Goal: Task Accomplishment & Management: Manage account settings

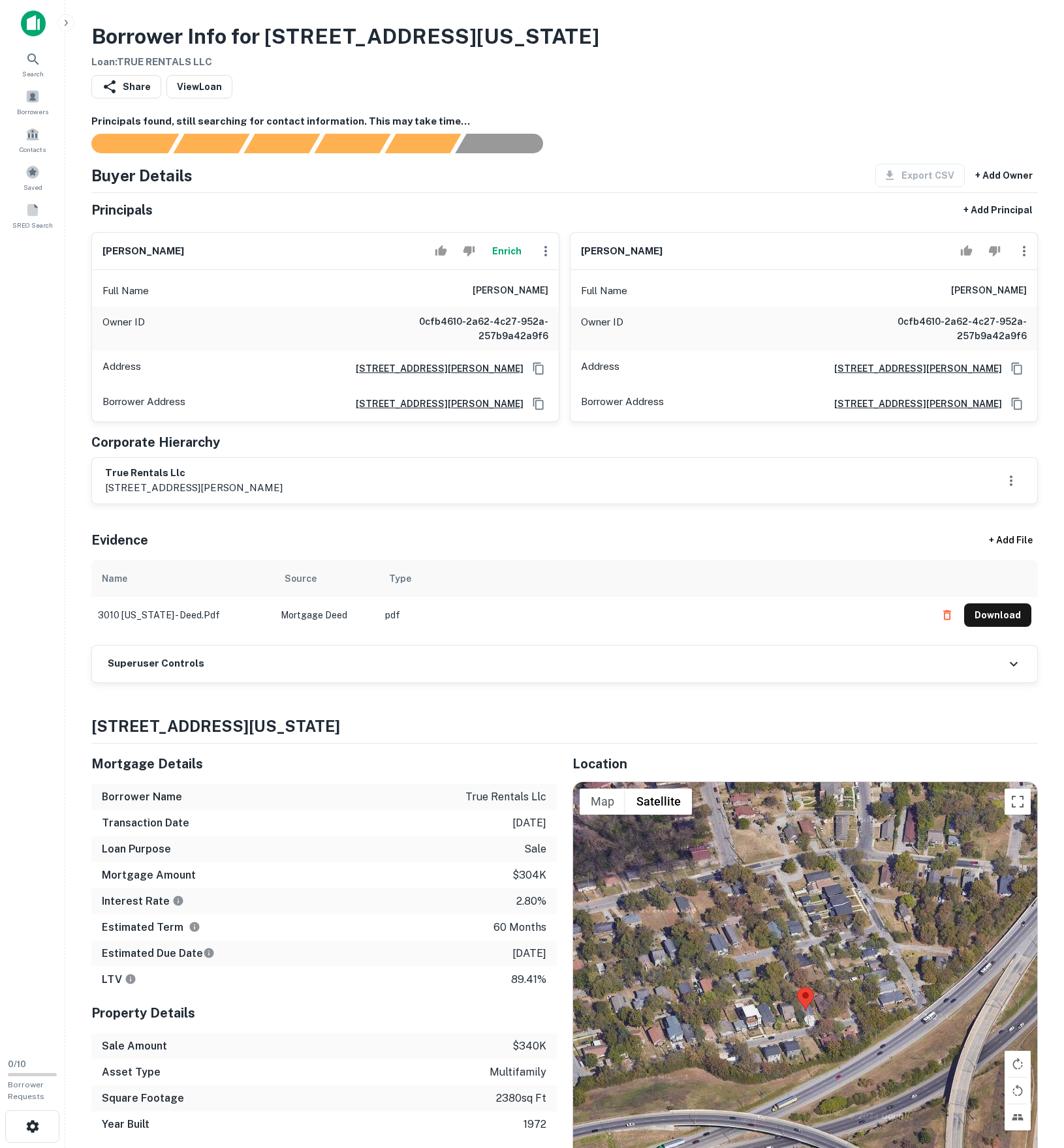
click at [245, 682] on div "Superuser Controls" at bounding box center [564, 664] width 945 height 36
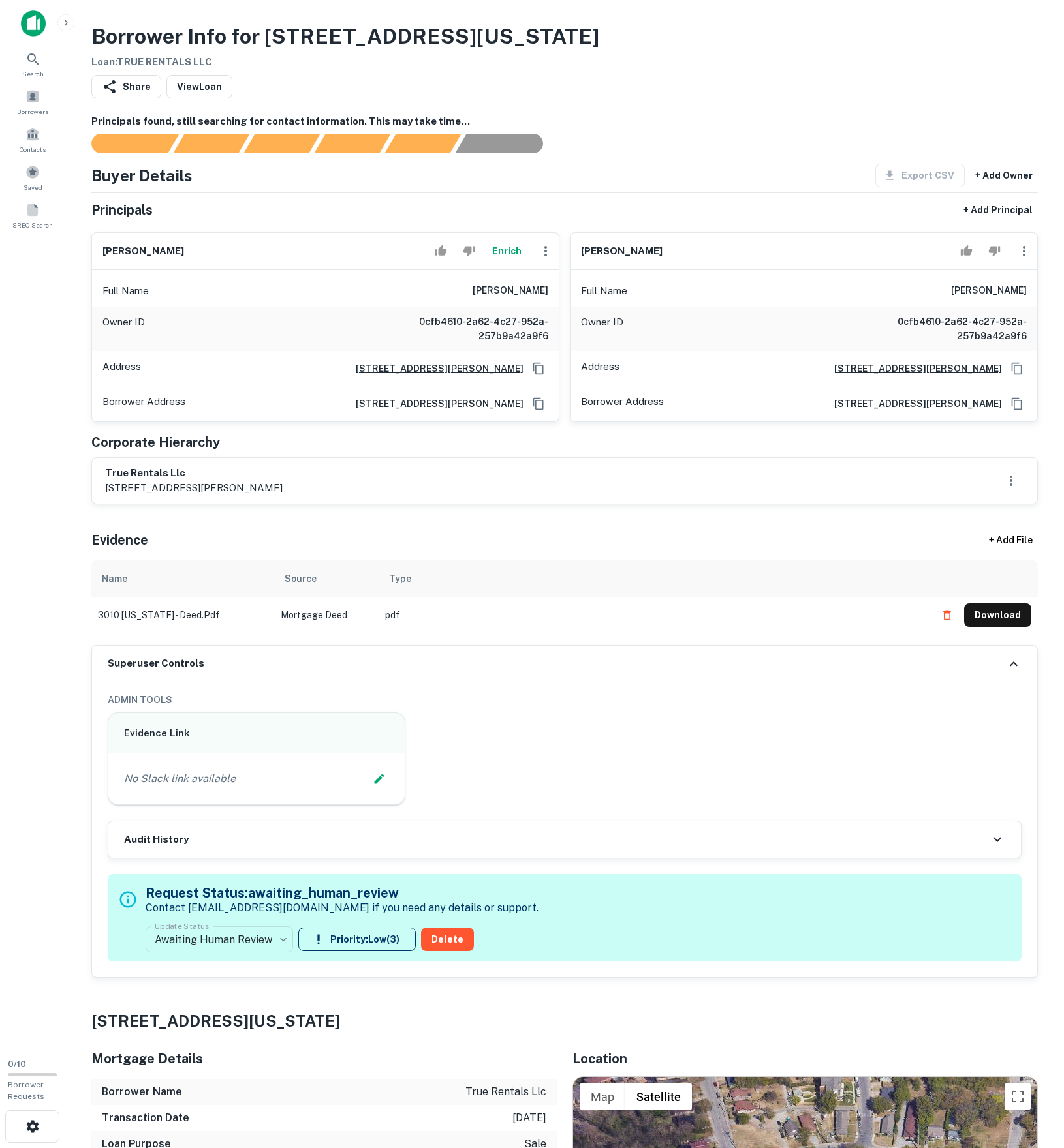
scroll to position [224, 0]
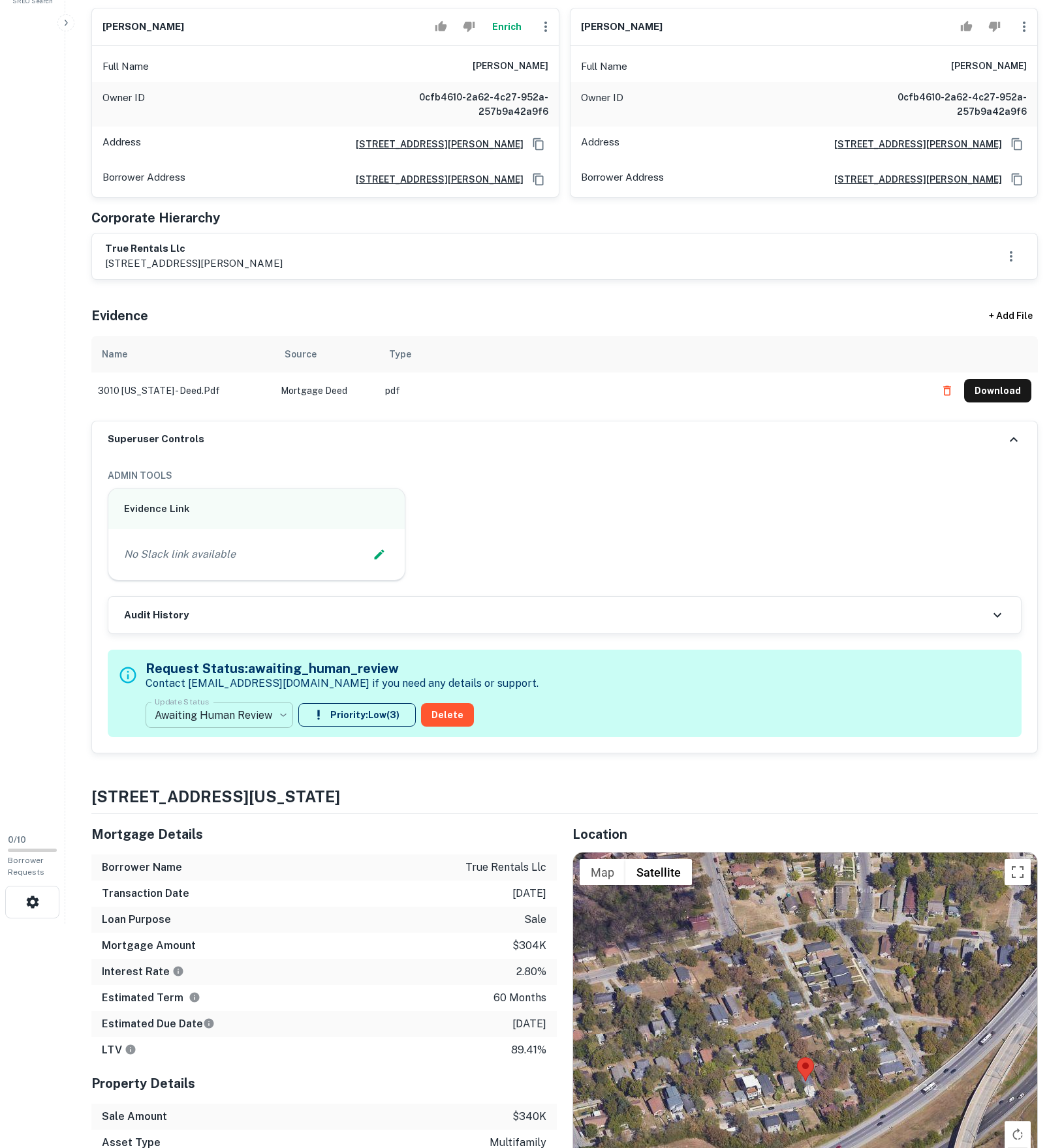
click at [238, 898] on body "Search Borrowers Contacts Saved SREO Search 0 / 10 Borrower Requests Borrower I…" at bounding box center [532, 350] width 1064 height 1148
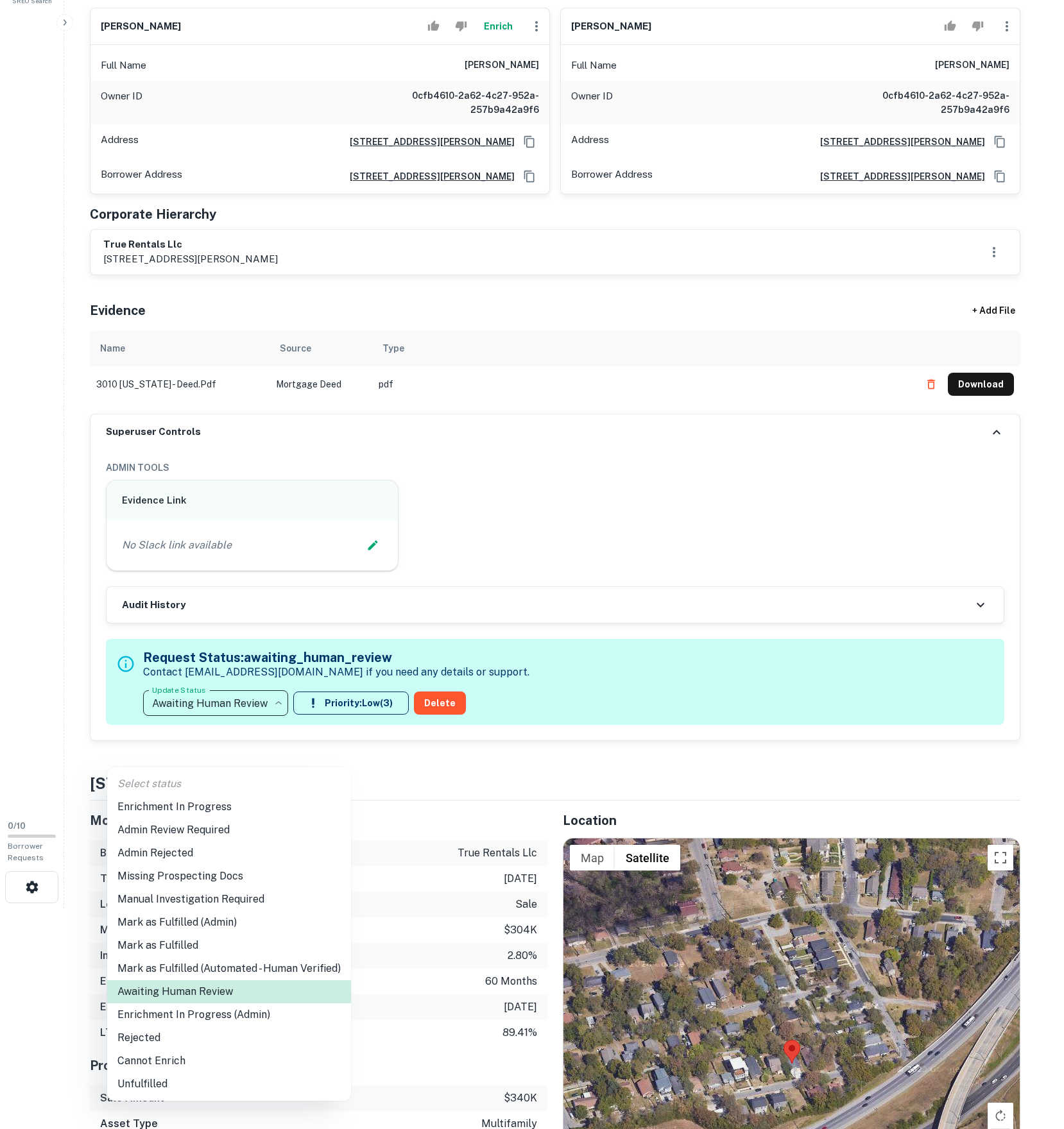
click at [199, 806] on li "Enrichment In Progress" at bounding box center [229, 807] width 244 height 23
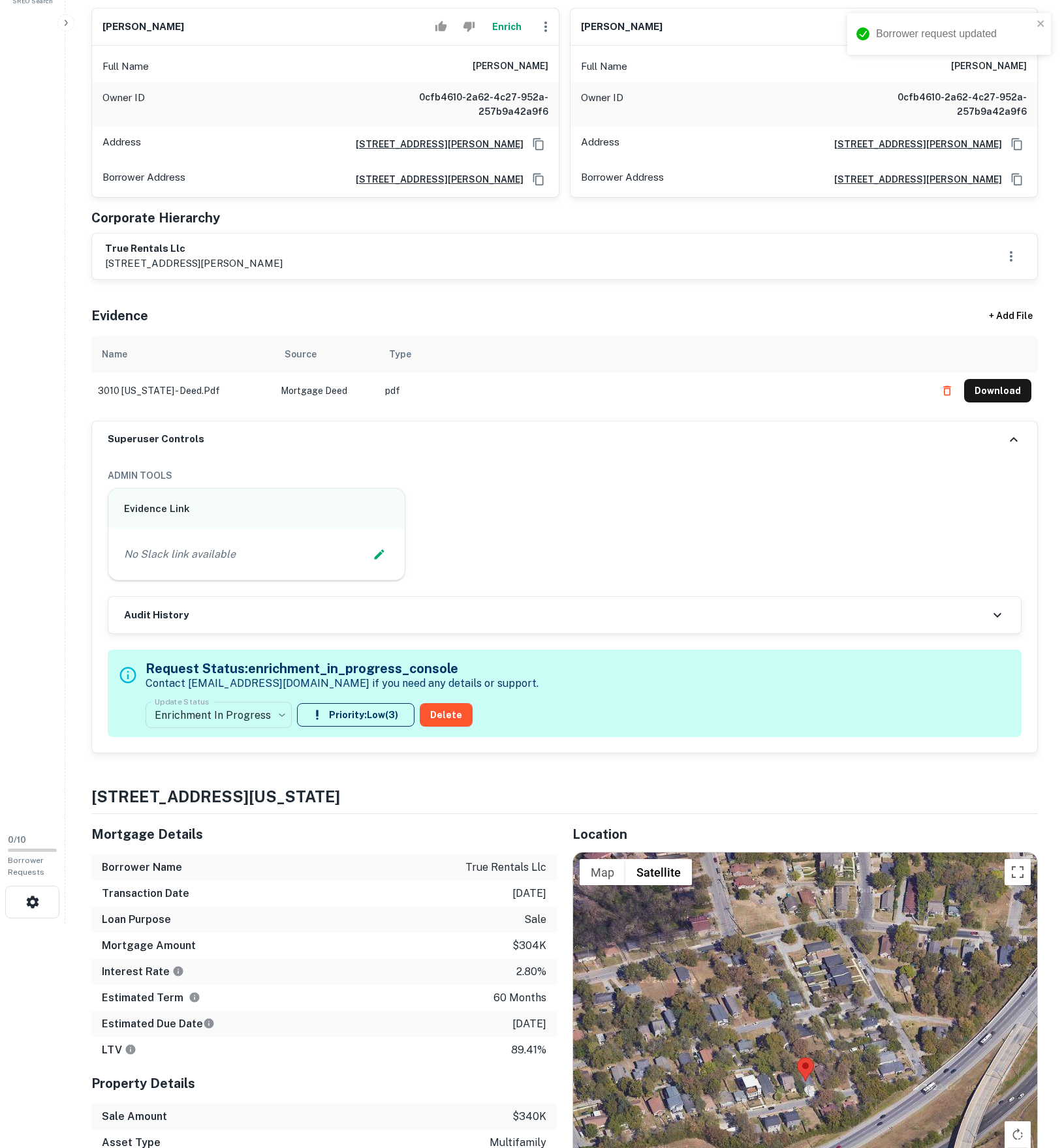
type input "**********"
click at [372, 561] on icon "Edit Slack Link" at bounding box center [379, 555] width 13 height 13
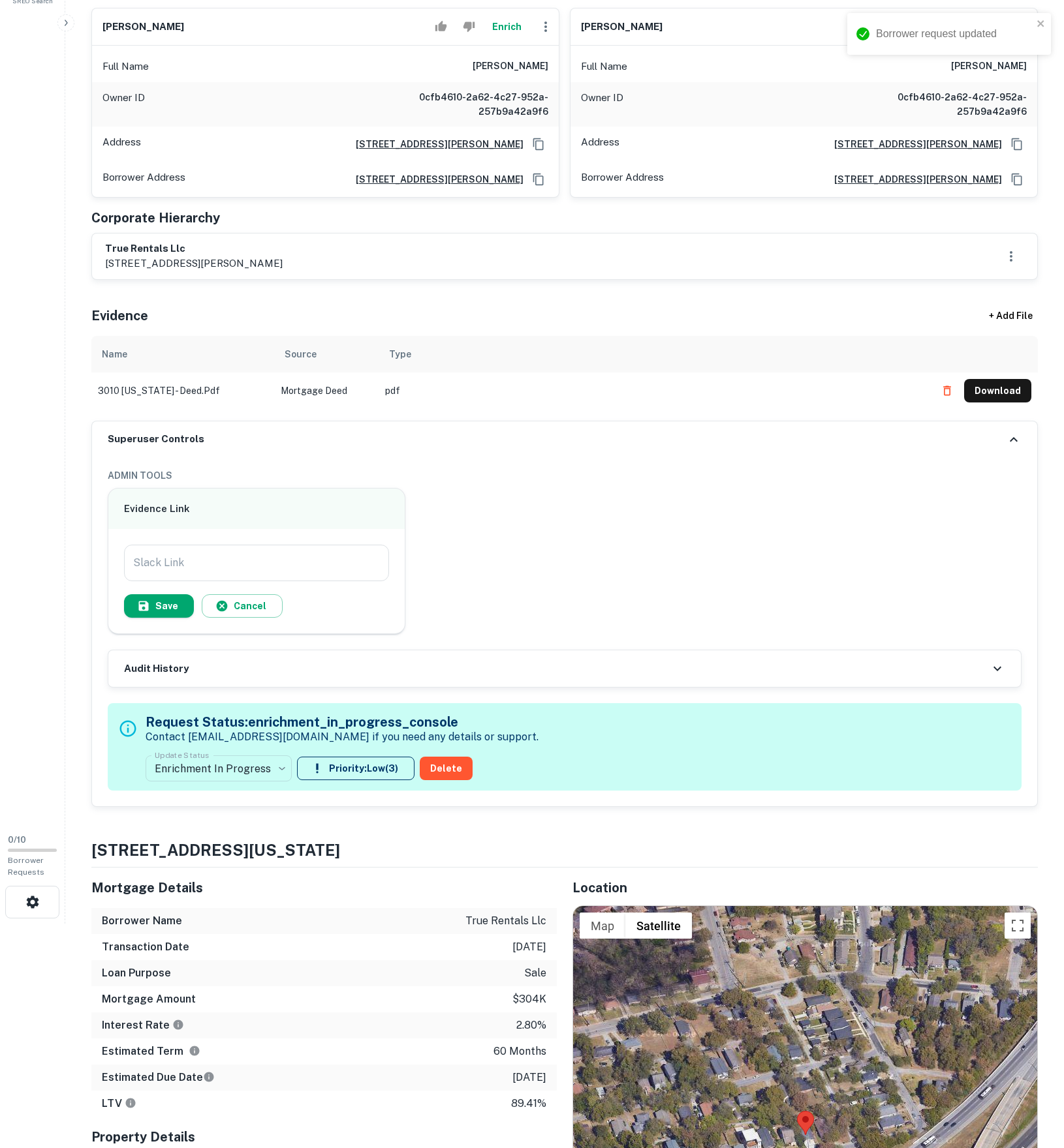
click at [258, 582] on input "Slack Link" at bounding box center [256, 562] width 265 height 36
paste input "**********"
type input "**********"
click at [184, 618] on button "Save" at bounding box center [159, 606] width 70 height 24
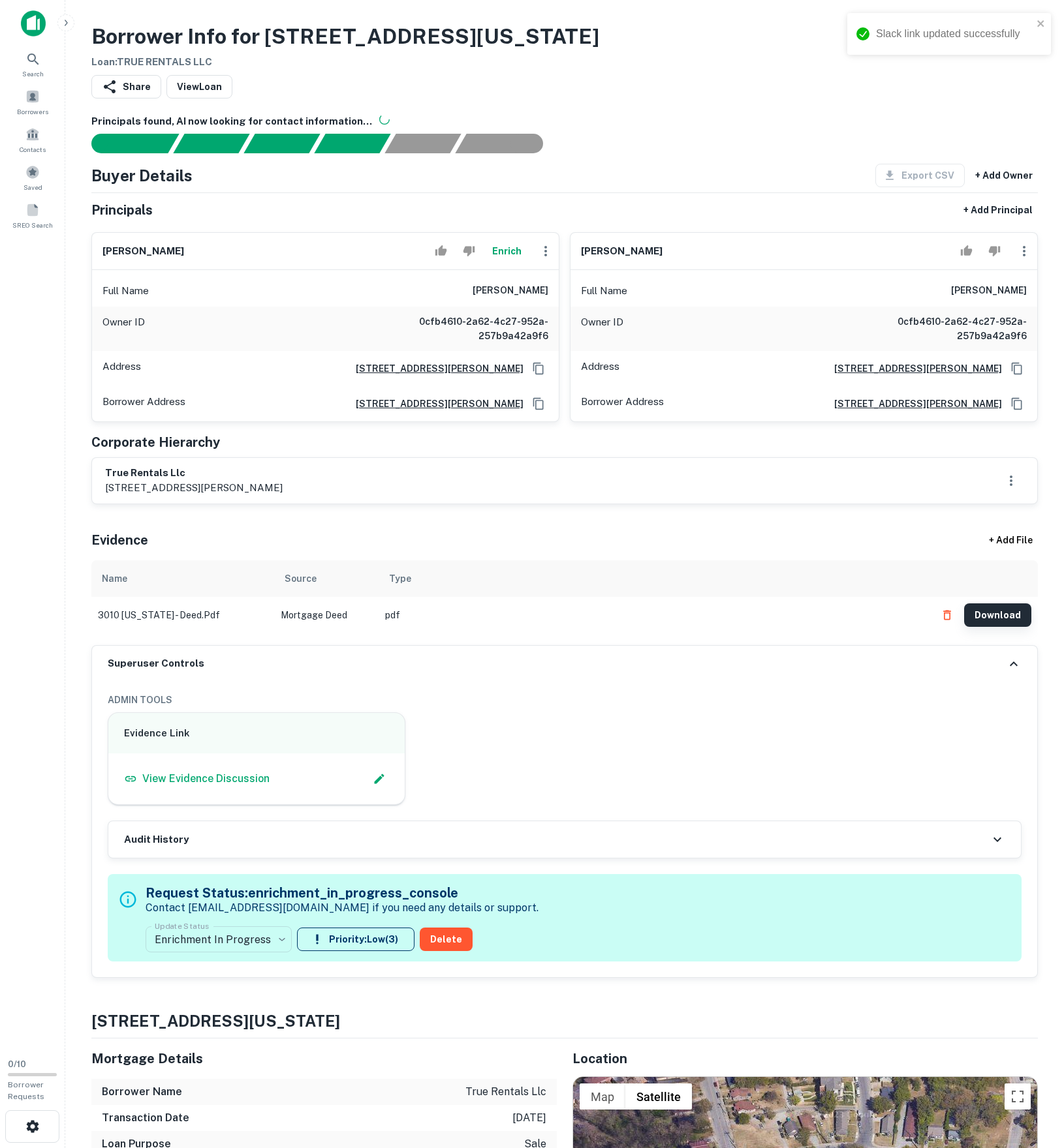
click at [998, 627] on button "Download" at bounding box center [998, 615] width 67 height 24
click at [539, 410] on icon "Copy Address" at bounding box center [539, 404] width 13 height 13
click at [536, 410] on icon "Copy Address" at bounding box center [539, 404] width 13 height 13
drag, startPoint x: 420, startPoint y: 349, endPoint x: 550, endPoint y: 354, distance: 130.1
click at [550, 307] on div "Full Name [PERSON_NAME]" at bounding box center [324, 291] width 466 height 31
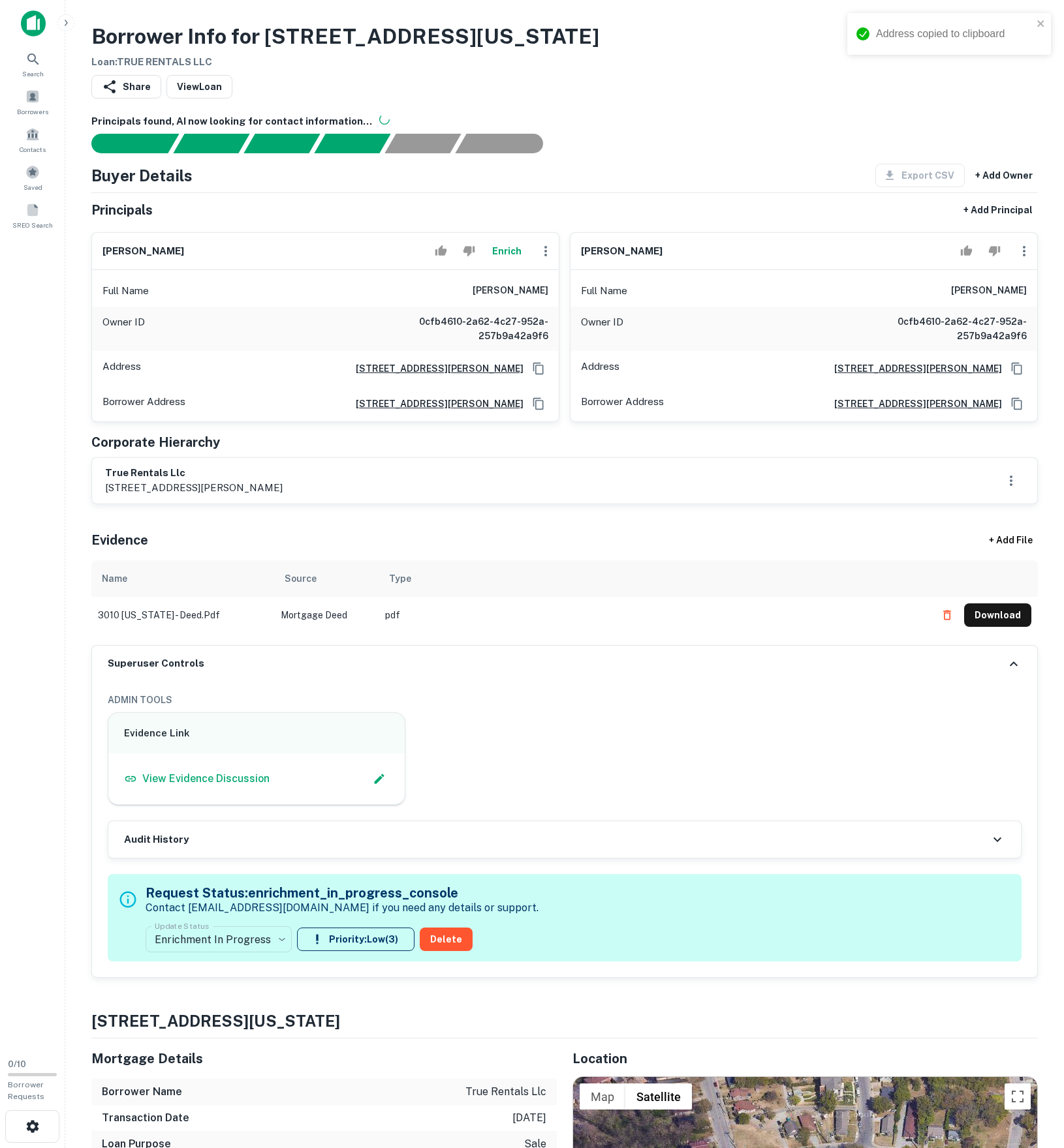
copy h6 "[PERSON_NAME]"
drag, startPoint x: 108, startPoint y: 577, endPoint x: 303, endPoint y: 587, distance: 195.3
click at [282, 496] on div "true rentals llc [STREET_ADDRESS][PERSON_NAME]" at bounding box center [193, 481] width 177 height 30
copy div "true rentals llc [STREET_ADDRESS][PERSON_NAME]"
click at [282, 496] on p "[STREET_ADDRESS][PERSON_NAME]" at bounding box center [193, 487] width 177 height 16
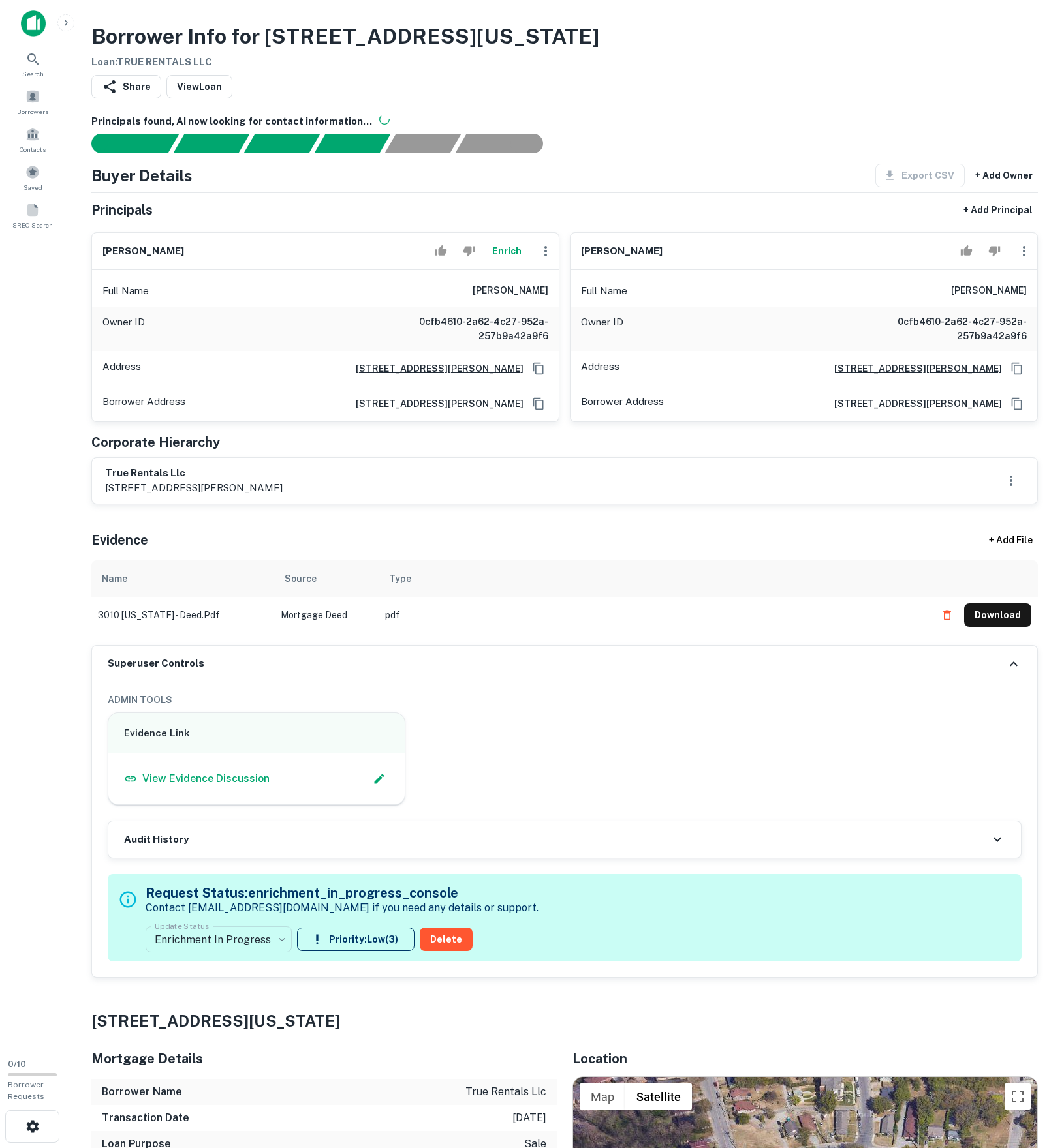
click at [150, 481] on h6 "true rentals llc" at bounding box center [193, 473] width 177 height 15
drag, startPoint x: 116, startPoint y: 567, endPoint x: 266, endPoint y: 576, distance: 150.3
click at [266, 503] on div "true rentals llc [STREET_ADDRESS][PERSON_NAME]" at bounding box center [564, 481] width 945 height 45
copy h6 "true rentals llc"
drag, startPoint x: 35, startPoint y: 489, endPoint x: 361, endPoint y: 521, distance: 327.6
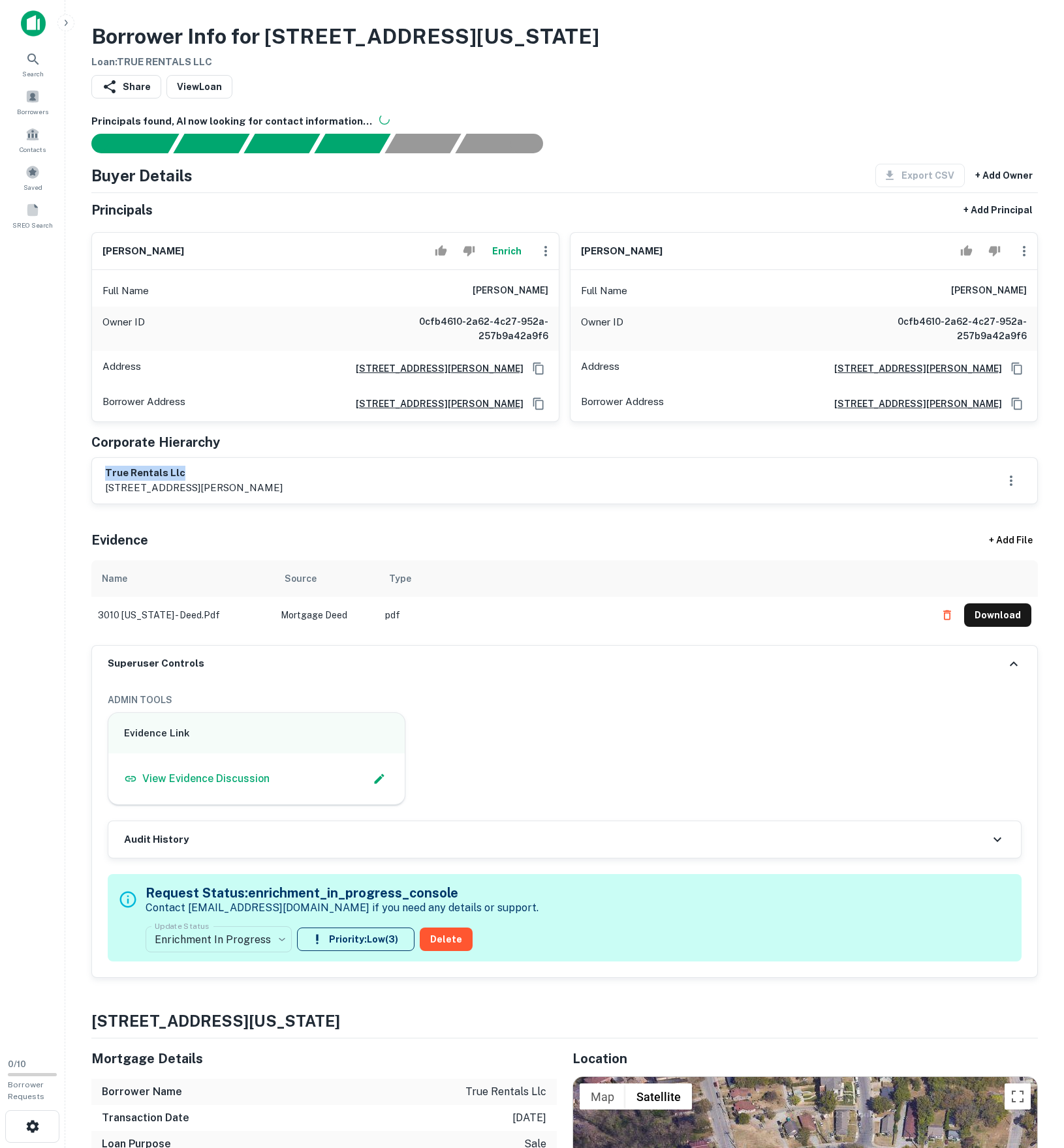
click at [282, 481] on h6 "true rentals llc" at bounding box center [193, 473] width 177 height 15
drag, startPoint x: 439, startPoint y: 351, endPoint x: 545, endPoint y: 345, distance: 106.2
click at [545, 299] on h6 "[PERSON_NAME]" at bounding box center [510, 291] width 76 height 16
drag, startPoint x: 369, startPoint y: 337, endPoint x: 550, endPoint y: 347, distance: 181.3
click at [550, 307] on div "Full Name [PERSON_NAME]" at bounding box center [324, 291] width 466 height 31
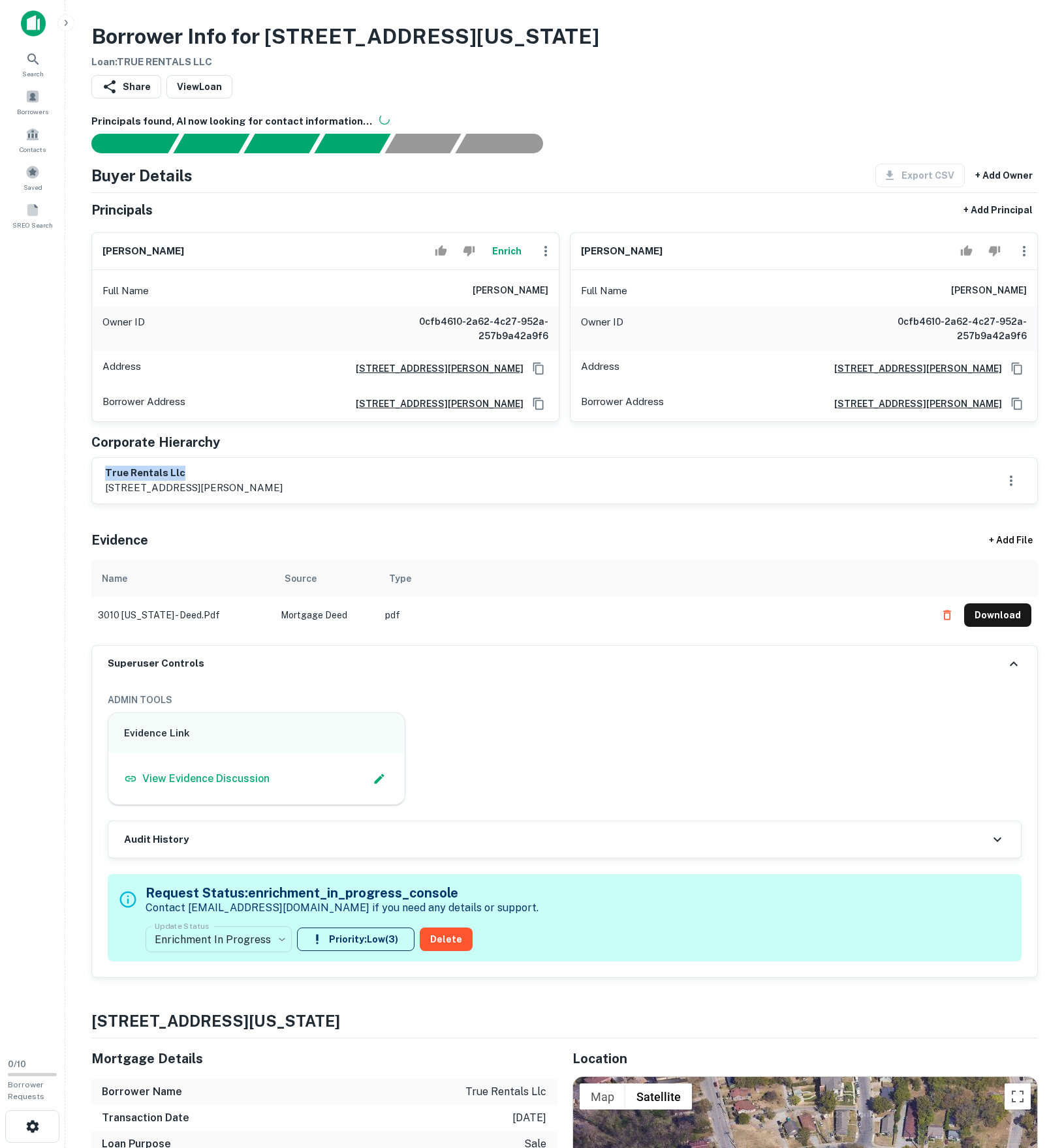
copy h6 "[PERSON_NAME]"
click at [378, 307] on div "Full Name [PERSON_NAME]" at bounding box center [324, 291] width 466 height 31
drag, startPoint x: 384, startPoint y: 347, endPoint x: 550, endPoint y: 342, distance: 166.1
click at [550, 307] on div "Full Name [PERSON_NAME]" at bounding box center [324, 291] width 466 height 31
copy h6 "[PERSON_NAME]"
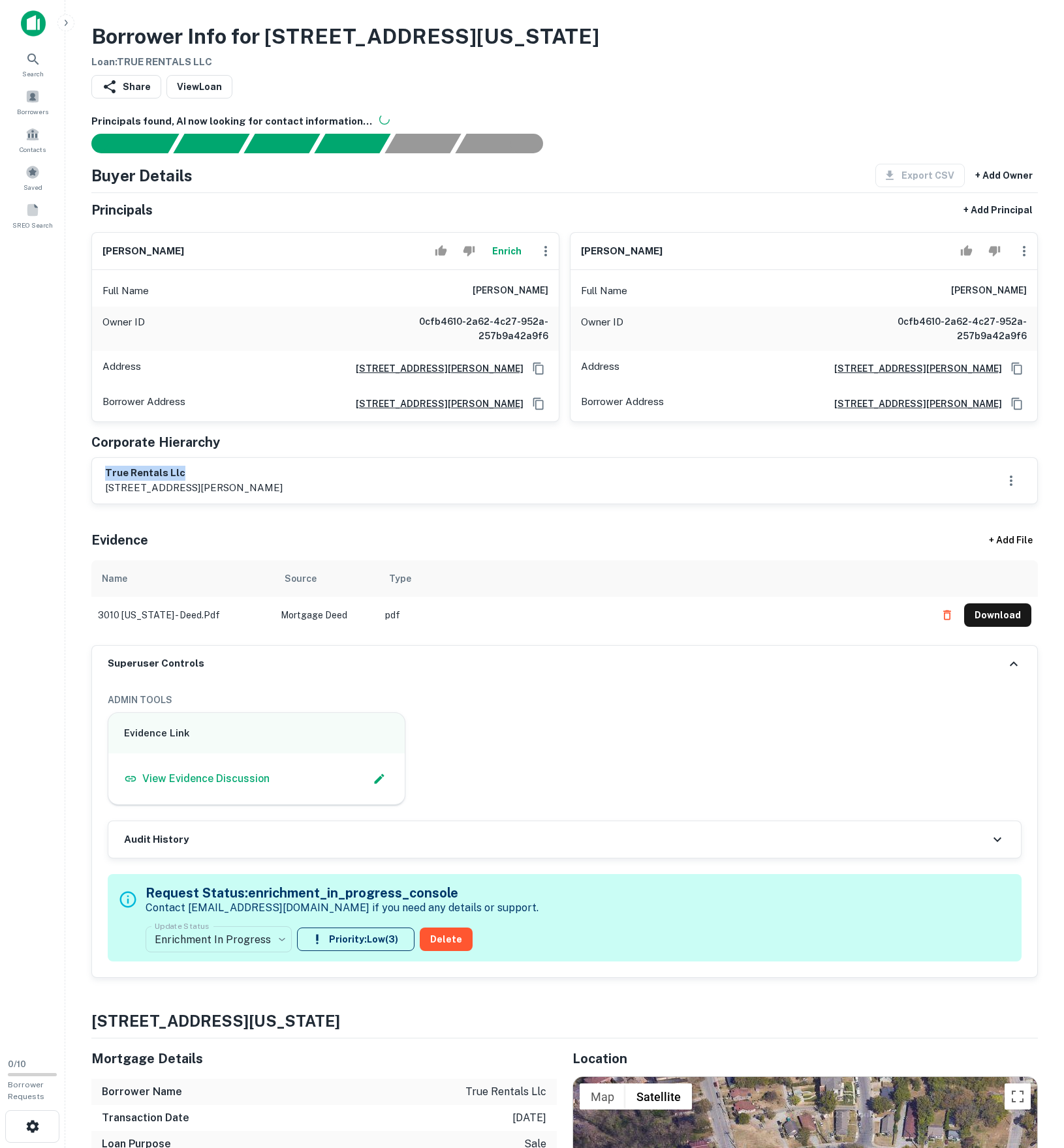
drag, startPoint x: 102, startPoint y: 569, endPoint x: 283, endPoint y: 571, distance: 181.0
click at [283, 503] on div "true rentals llc [STREET_ADDRESS][PERSON_NAME]" at bounding box center [564, 481] width 945 height 45
copy h6 "true rentals llc"
drag, startPoint x: 423, startPoint y: 343, endPoint x: 550, endPoint y: 350, distance: 127.2
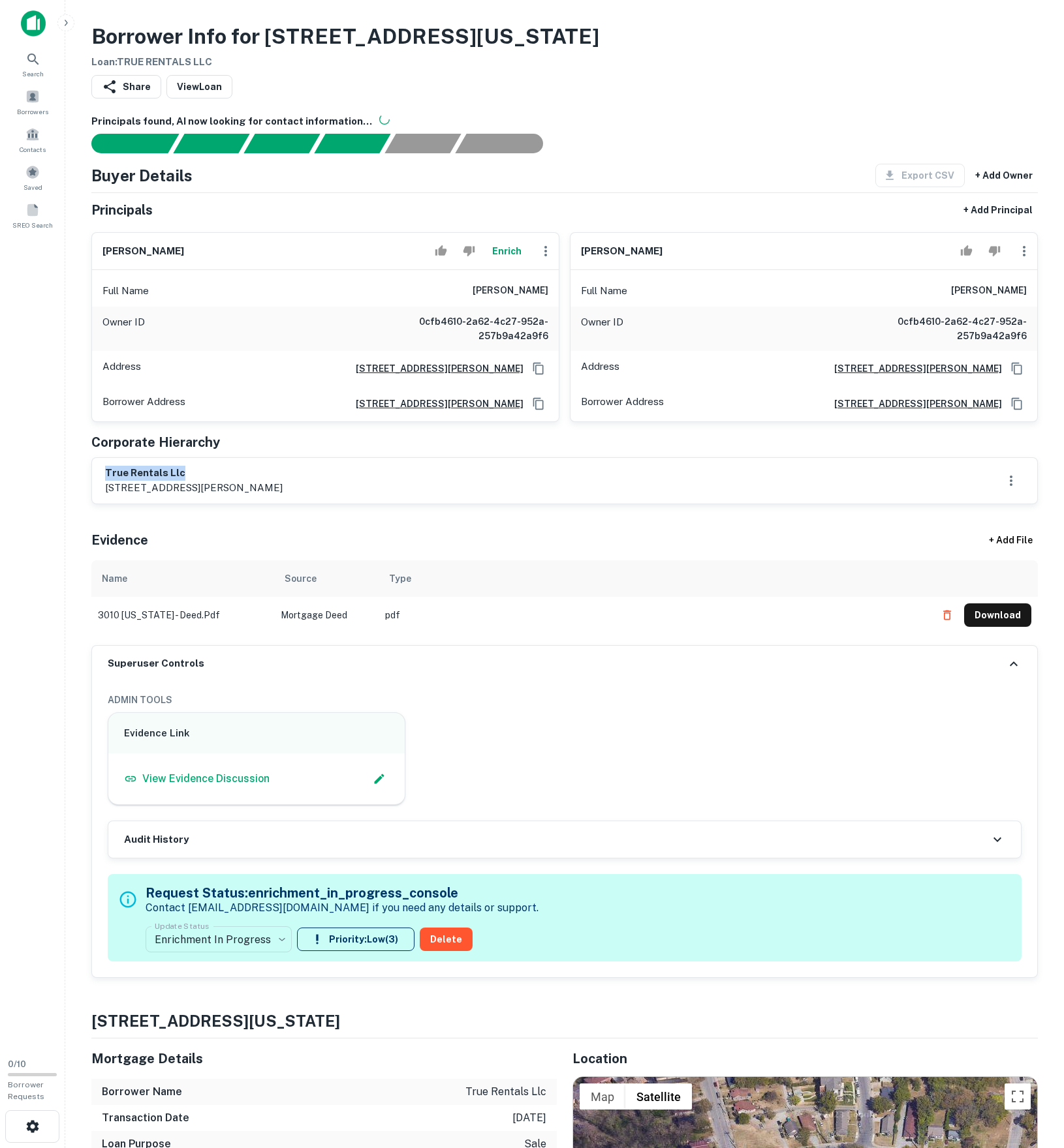
click at [550, 307] on div "Full Name [PERSON_NAME]" at bounding box center [324, 291] width 466 height 31
copy h6 "[PERSON_NAME]"
drag, startPoint x: 101, startPoint y: 208, endPoint x: 325, endPoint y: 351, distance: 265.8
click at [325, 307] on div "Full Name [PERSON_NAME]" at bounding box center [324, 291] width 466 height 31
copy h6 "[PERSON_NAME]"
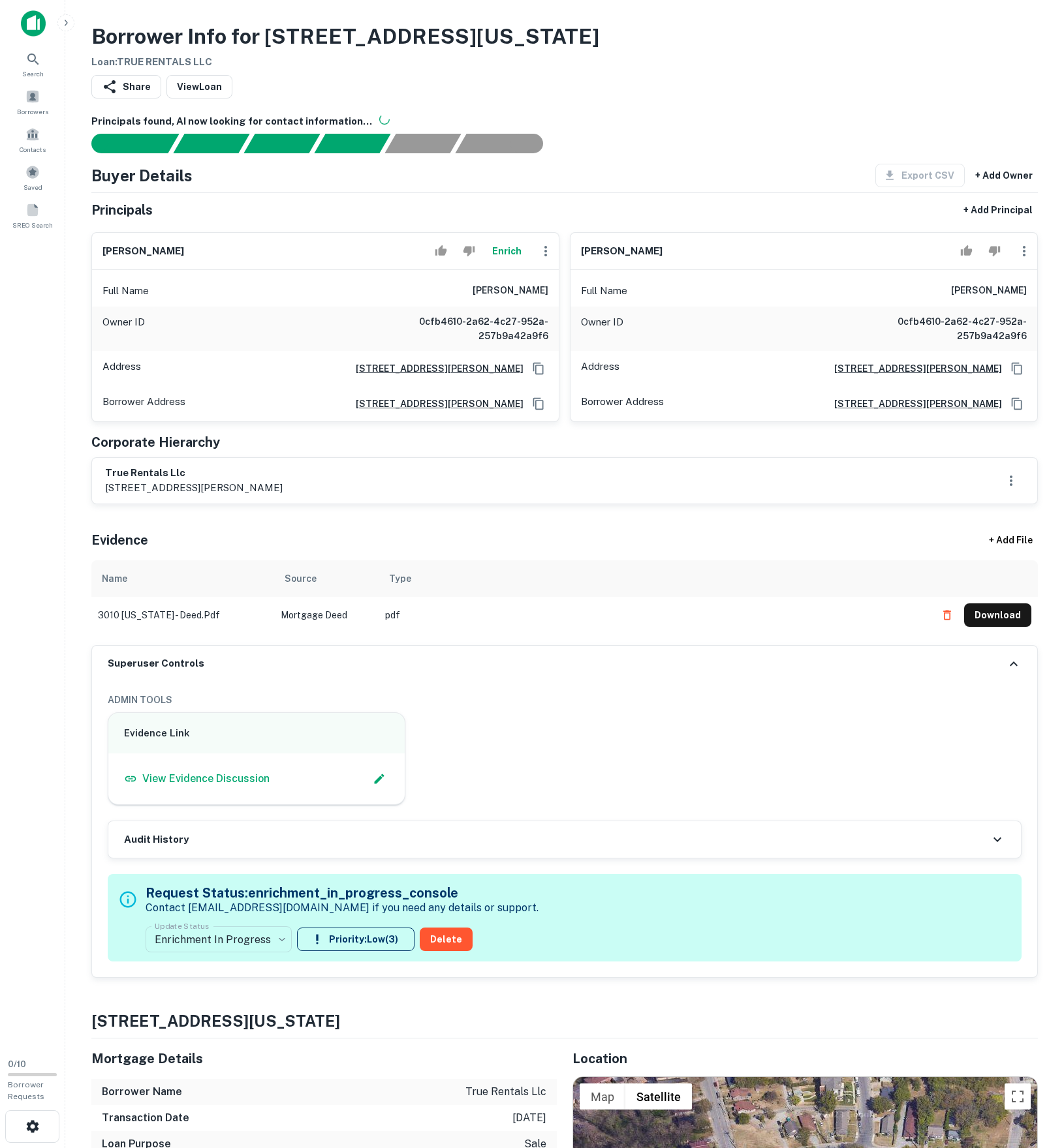
click at [531, 422] on div "Borrower Address [STREET_ADDRESS][PERSON_NAME]" at bounding box center [324, 404] width 466 height 35
click at [535, 410] on icon "Copy Address" at bounding box center [539, 404] width 13 height 13
drag, startPoint x: 425, startPoint y: 349, endPoint x: 550, endPoint y: 347, distance: 125.0
click at [550, 307] on div "Full Name [PERSON_NAME]" at bounding box center [324, 291] width 466 height 31
copy h6 "[PERSON_NAME]"
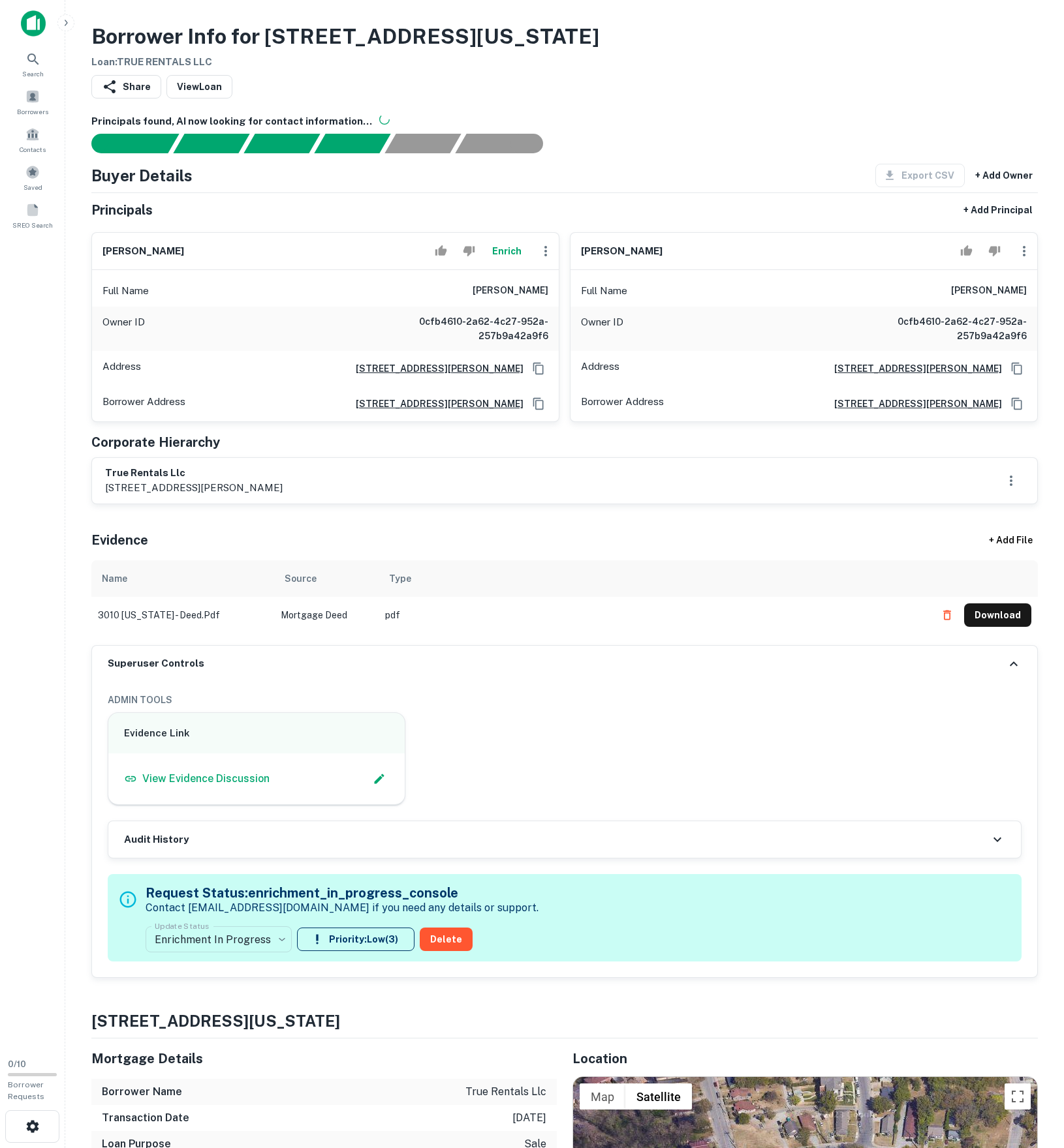
drag, startPoint x: 874, startPoint y: 337, endPoint x: 1082, endPoint y: 356, distance: 208.9
click at [1063, 356] on html "Search Borrowers Contacts Saved SREO Search 0 / 10 Borrower Requests Borrower I…" at bounding box center [532, 574] width 1064 height 1148
drag, startPoint x: 82, startPoint y: 562, endPoint x: 224, endPoint y: 567, distance: 142.1
drag, startPoint x: 418, startPoint y: 345, endPoint x: 552, endPoint y: 349, distance: 134.1
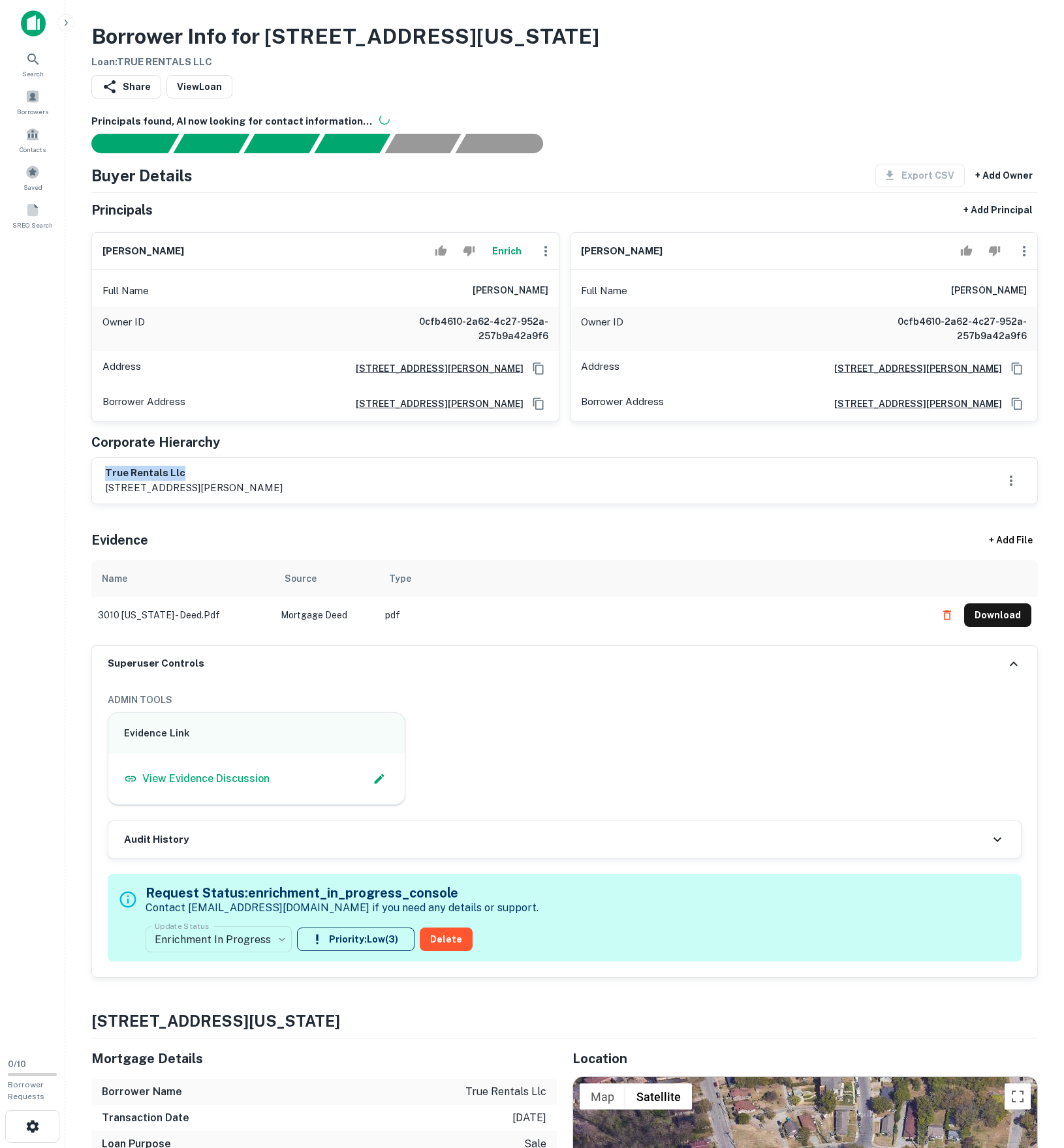
click at [552, 307] on div "Full Name [PERSON_NAME]" at bounding box center [324, 291] width 466 height 31
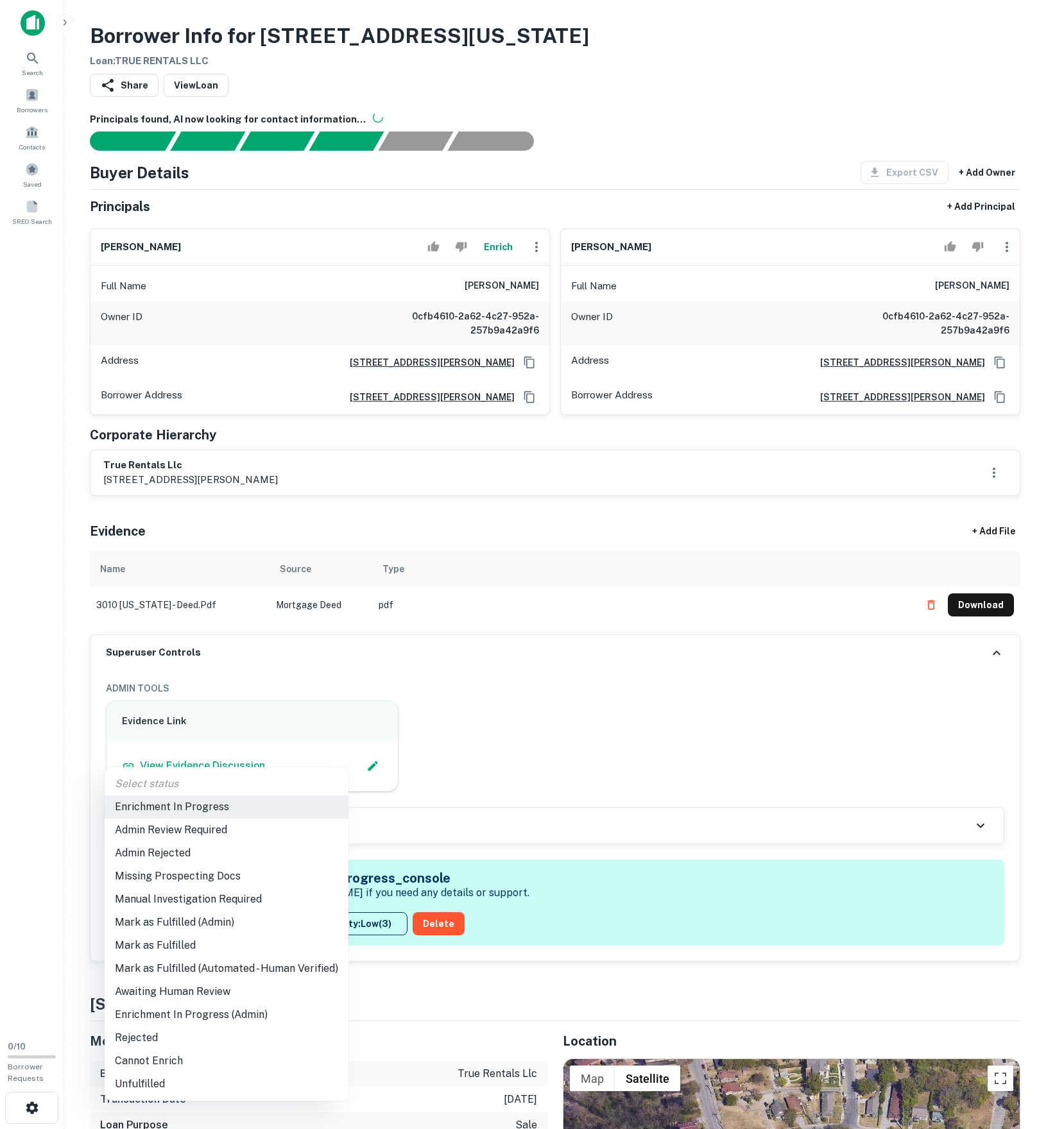
click at [249, 1073] on body "Search Borrowers Contacts Saved SREO Search 0 / 10 Borrower Requests Borrower I…" at bounding box center [532, 564] width 1064 height 1129
click at [230, 834] on li "Admin Review Required" at bounding box center [227, 831] width 244 height 23
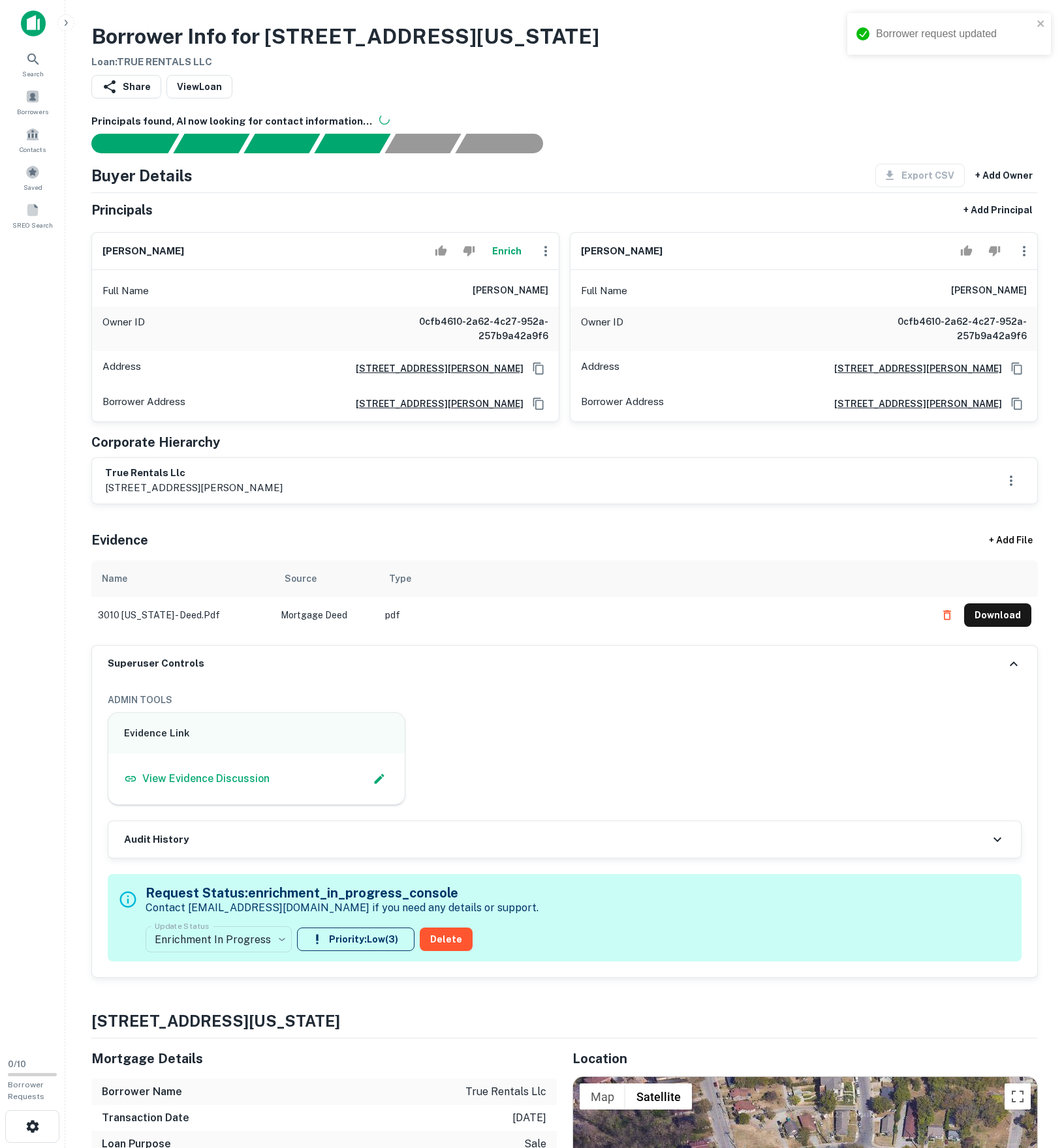
type input "**********"
